Goal: Navigation & Orientation: Find specific page/section

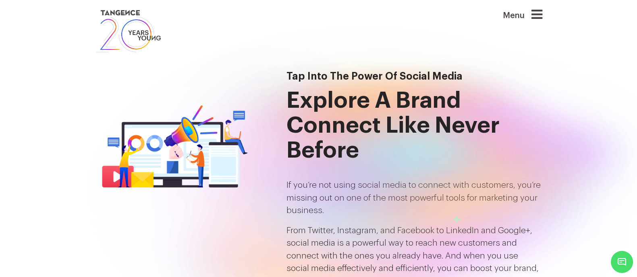
click at [116, 39] on img at bounding box center [128, 31] width 67 height 46
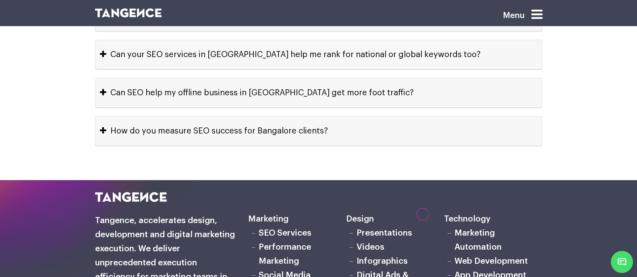
scroll to position [4057, 0]
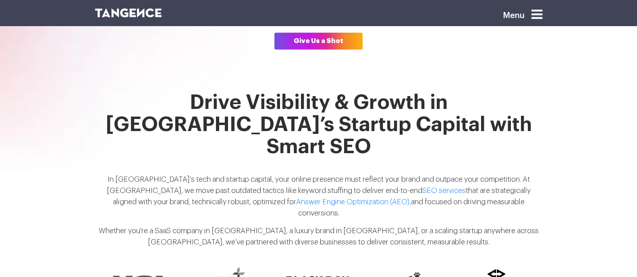
scroll to position [578, 0]
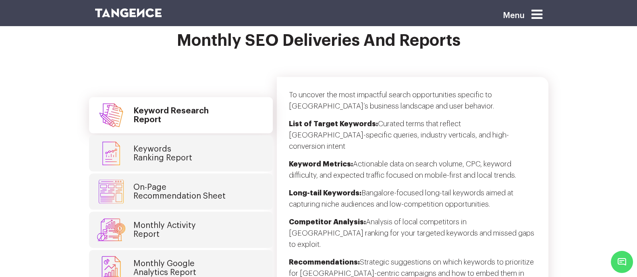
click at [215, 250] on link "Monthly Google Analytics Report" at bounding box center [181, 268] width 184 height 36
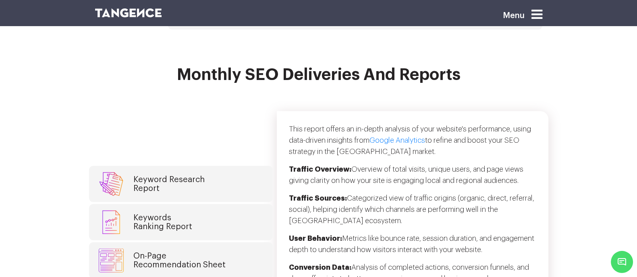
scroll to position [2132, 0]
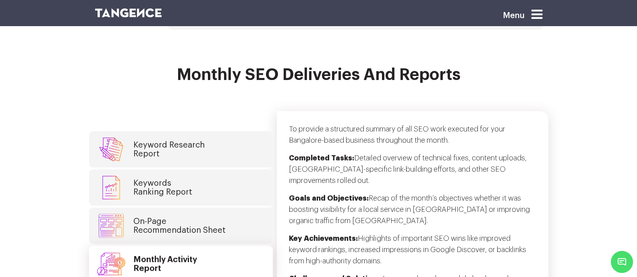
scroll to position [2104, 0]
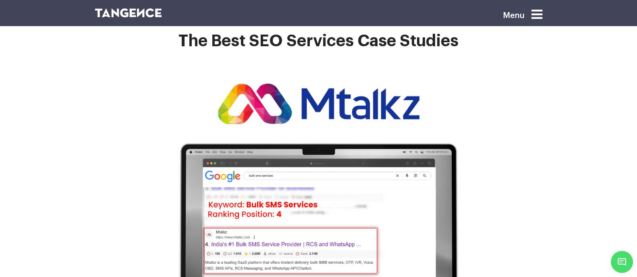
scroll to position [2549, 0]
